Goal: Find specific page/section: Find specific page/section

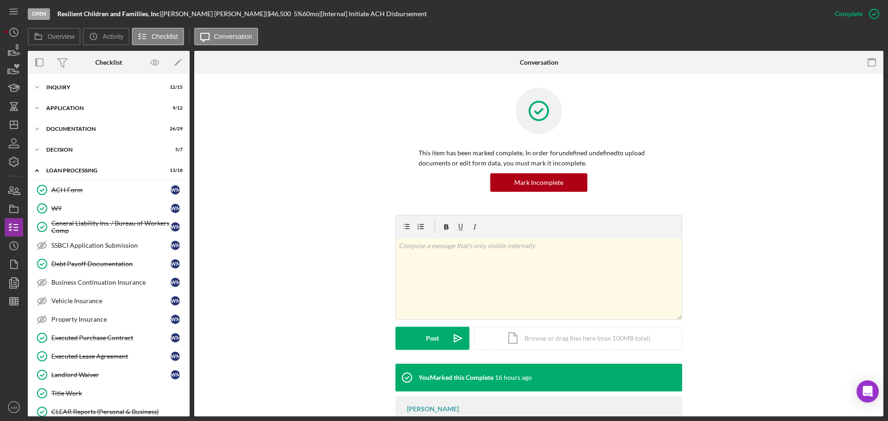
scroll to position [61, 0]
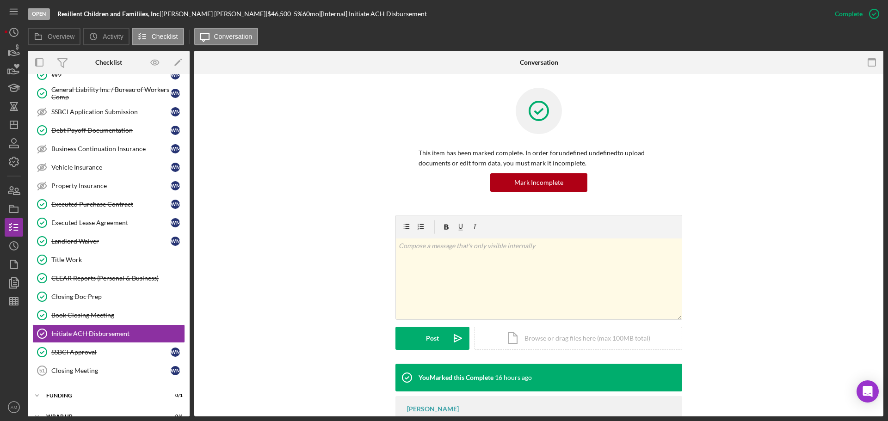
scroll to position [148, 0]
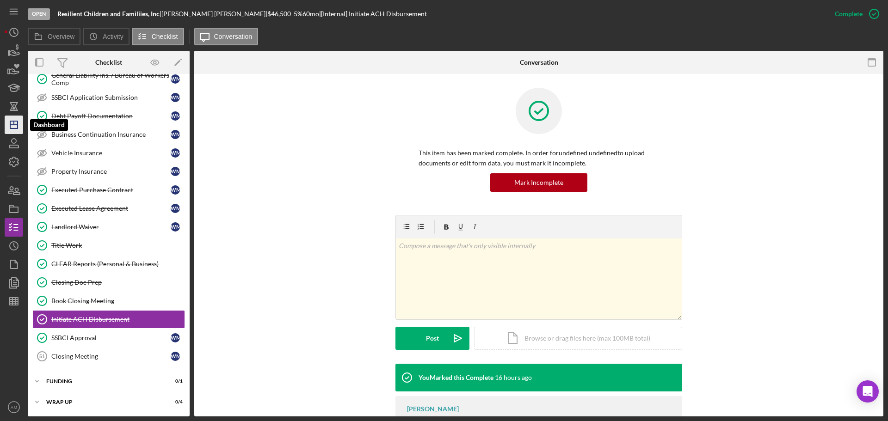
click at [11, 126] on polygon "button" at bounding box center [13, 124] width 7 height 7
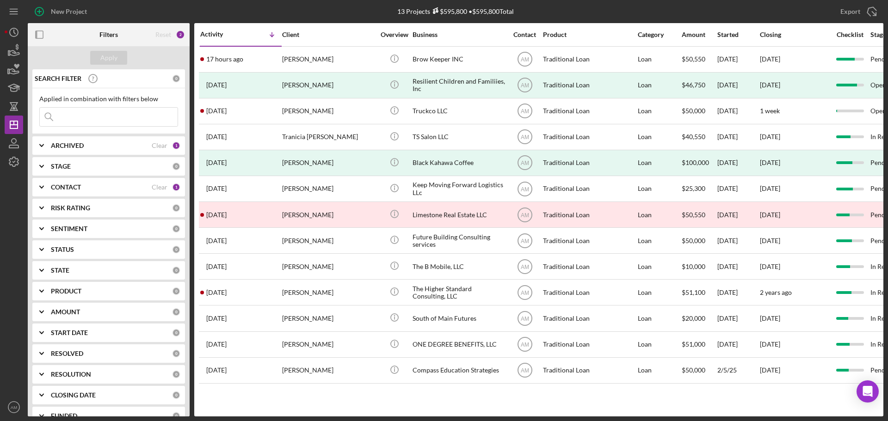
click at [63, 119] on input at bounding box center [109, 117] width 138 height 19
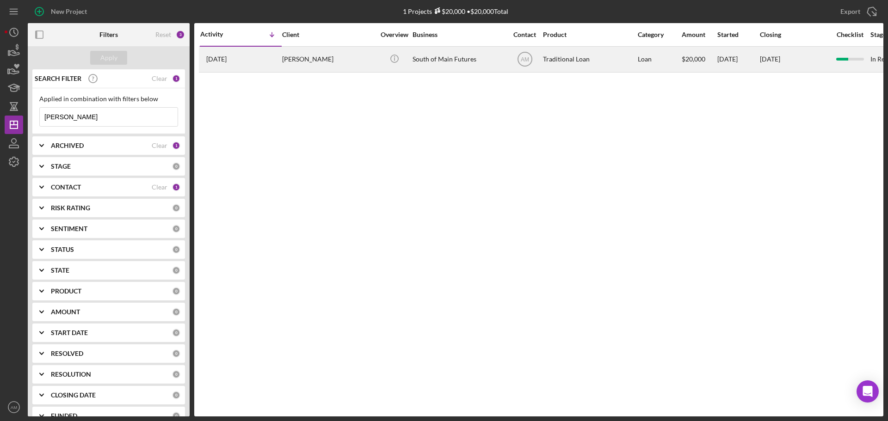
type input "[PERSON_NAME]"
click at [259, 60] on div "[DATE] [PERSON_NAME]" at bounding box center [240, 59] width 81 height 25
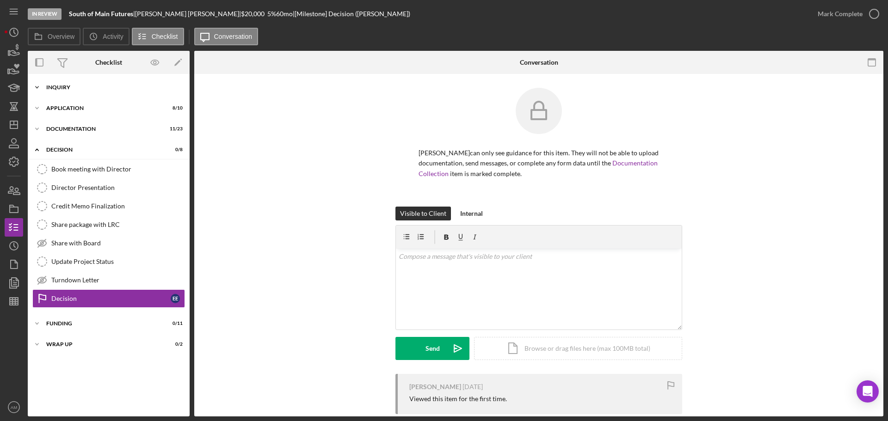
click at [66, 87] on div "Inquiry" at bounding box center [112, 88] width 132 height 6
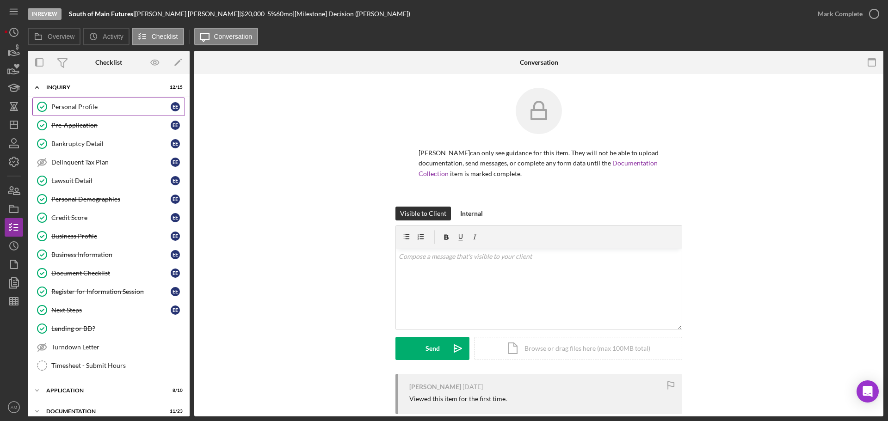
click at [72, 109] on div "Personal Profile" at bounding box center [110, 106] width 119 height 7
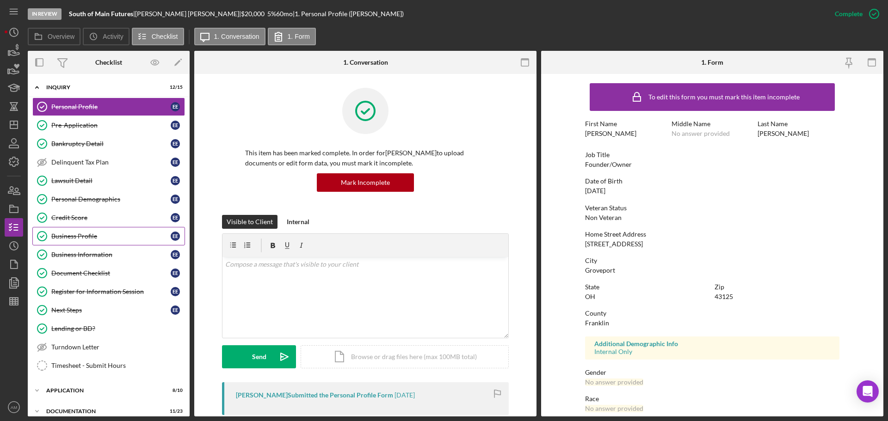
click at [89, 235] on div "Business Profile" at bounding box center [110, 236] width 119 height 7
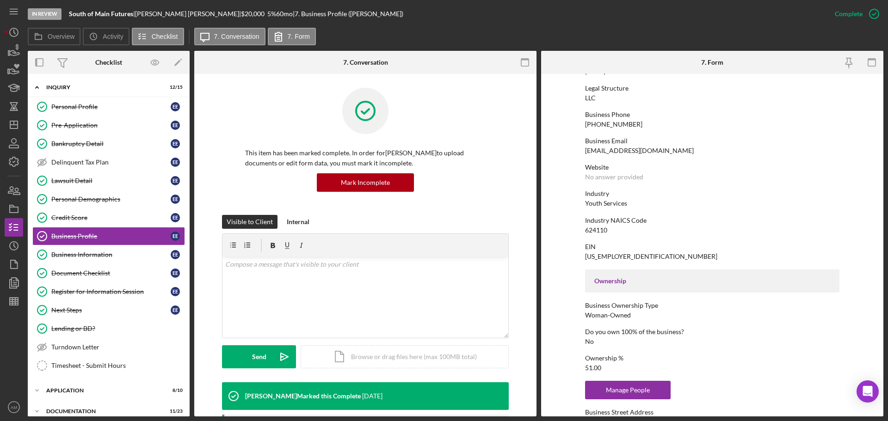
scroll to position [93, 0]
